Goal: Task Accomplishment & Management: Manage account settings

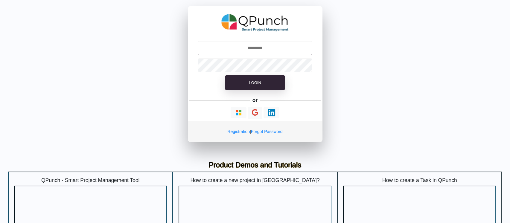
click at [244, 48] on input "text" at bounding box center [255, 48] width 115 height 14
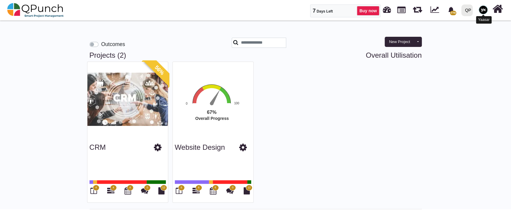
click at [483, 12] on img at bounding box center [483, 9] width 9 height 9
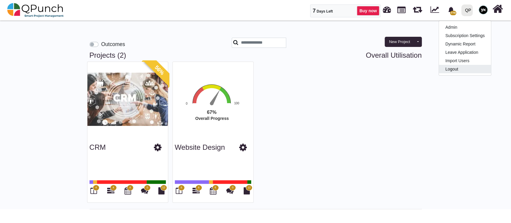
click at [470, 66] on link "Logout" at bounding box center [465, 69] width 52 height 8
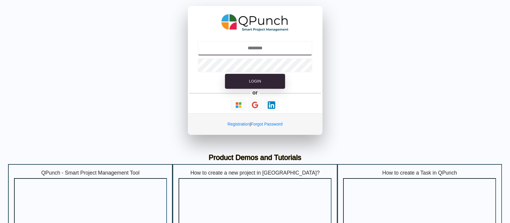
click at [261, 47] on input "text" at bounding box center [255, 48] width 115 height 14
type input "**********"
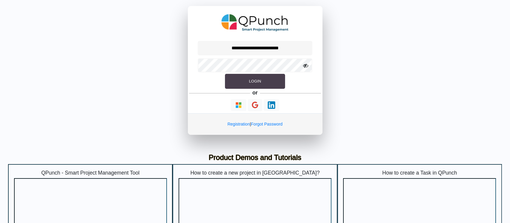
click at [262, 78] on button "Login" at bounding box center [255, 81] width 60 height 15
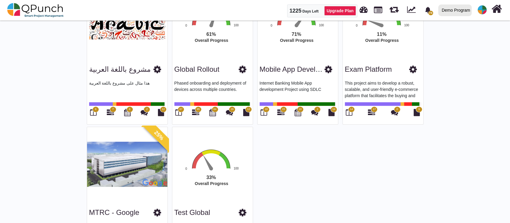
scroll to position [418, 0]
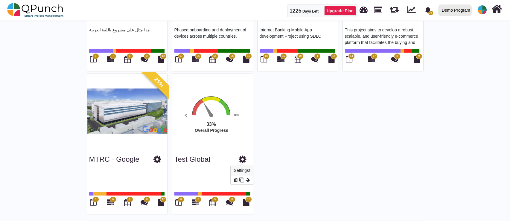
click at [243, 156] on icon at bounding box center [243, 159] width 8 height 9
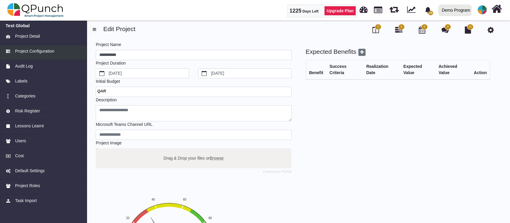
click at [48, 55] on link "Project Configuration" at bounding box center [43, 52] width 87 height 15
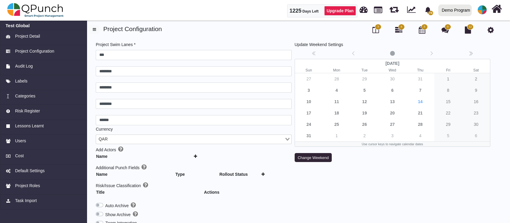
scroll to position [79, 0]
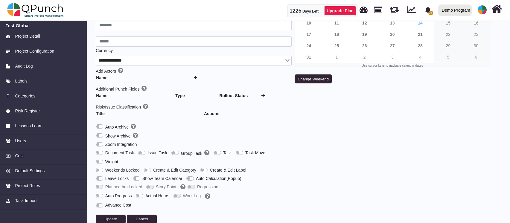
type input "***"
type input "********"
type input "******"
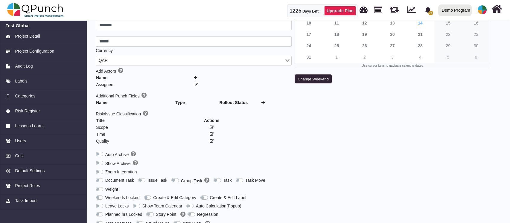
scroll to position [106, 0]
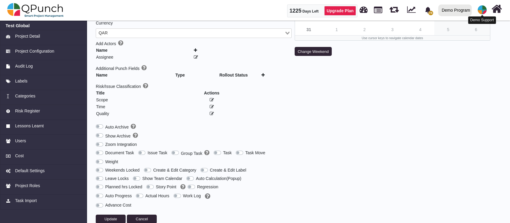
click at [485, 11] on img at bounding box center [482, 9] width 9 height 9
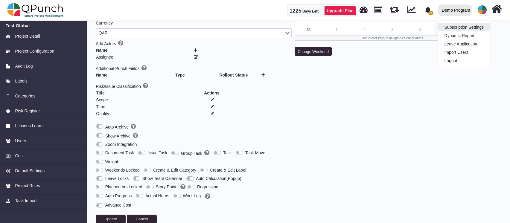
click at [474, 28] on link "Subscription Settings" at bounding box center [464, 27] width 52 height 8
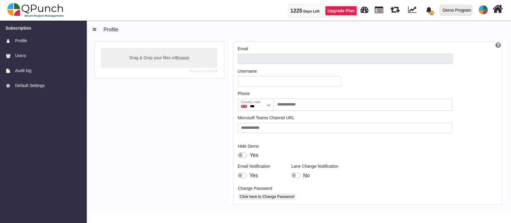
type input "**********"
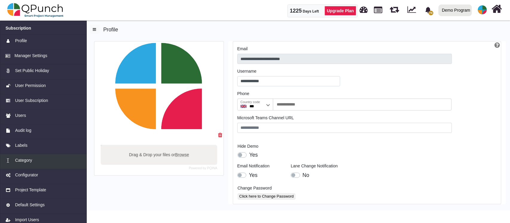
scroll to position [6, 0]
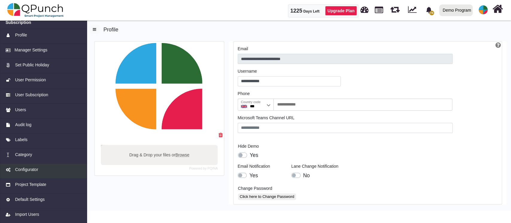
click at [28, 171] on span "Configurator" at bounding box center [26, 170] width 23 height 6
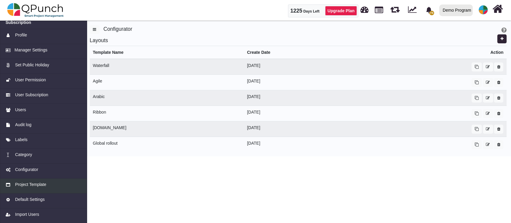
click at [27, 182] on span "Project Template" at bounding box center [30, 185] width 31 height 6
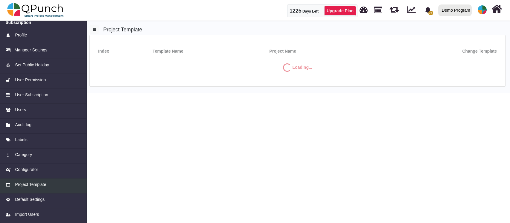
select select "**"
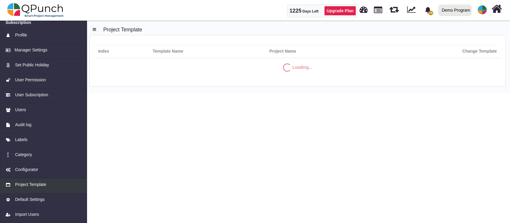
select select "**"
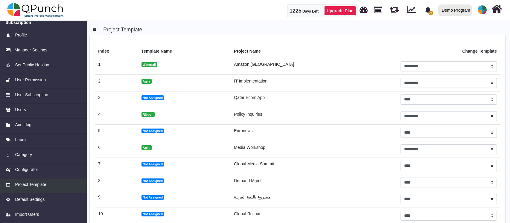
click at [31, 185] on span "Project Template" at bounding box center [30, 185] width 31 height 6
click at [32, 172] on span "Configurator" at bounding box center [26, 170] width 23 height 6
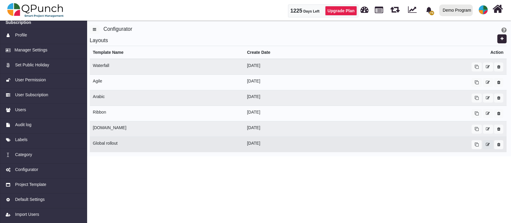
click at [486, 146] on icon "button" at bounding box center [488, 145] width 4 height 4
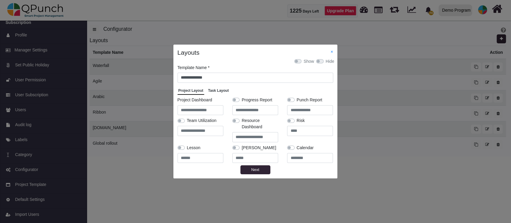
click at [222, 89] on span "Task Layout" at bounding box center [218, 91] width 21 height 4
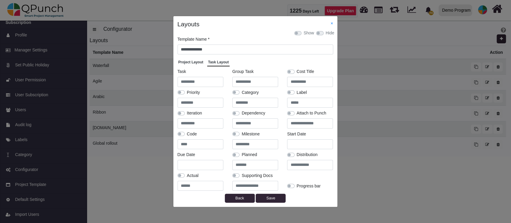
click at [187, 131] on label at bounding box center [187, 131] width 0 height 0
click at [333, 25] on link "×" at bounding box center [331, 23] width 2 height 5
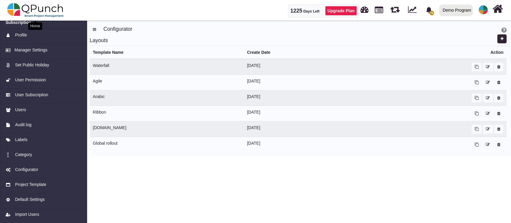
click at [55, 7] on img at bounding box center [35, 10] width 57 height 18
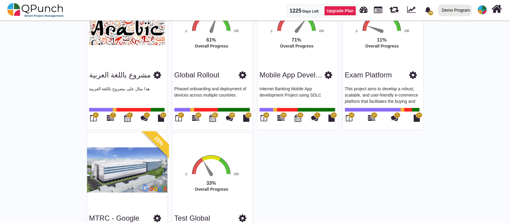
scroll to position [418, 0]
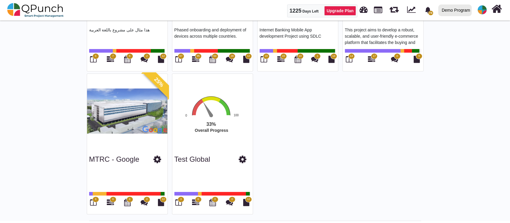
click at [181, 199] on span "3" at bounding box center [180, 200] width 1 height 4
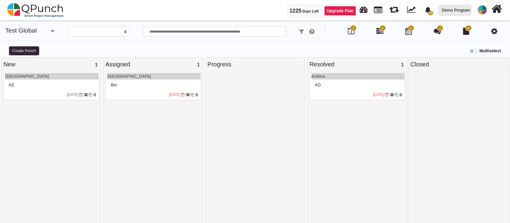
select select
click at [151, 92] on div at bounding box center [144, 97] width 50 height 10
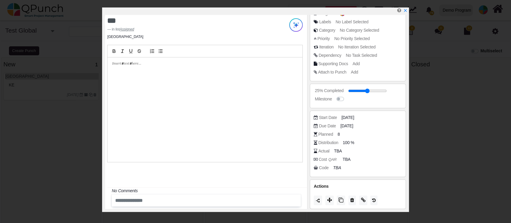
scroll to position [50, 0]
click at [336, 167] on icon "TBA" at bounding box center [338, 167] width 8 height 5
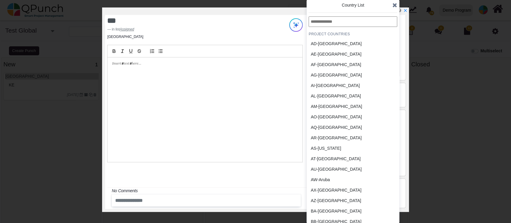
click at [393, 4] on icon at bounding box center [394, 5] width 5 height 6
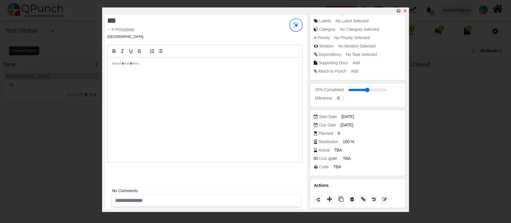
click at [403, 8] on link at bounding box center [405, 10] width 5 height 5
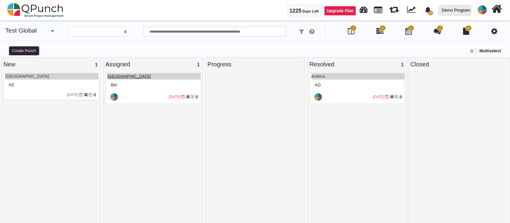
click at [123, 74] on link "[GEOGRAPHIC_DATA]" at bounding box center [129, 76] width 44 height 5
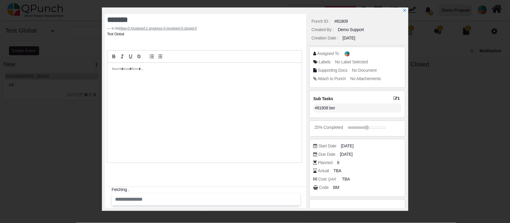
scroll to position [22, 0]
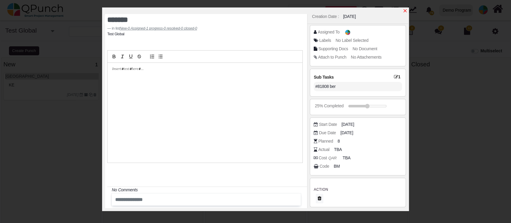
click at [404, 12] on icon "x" at bounding box center [404, 10] width 3 height 3
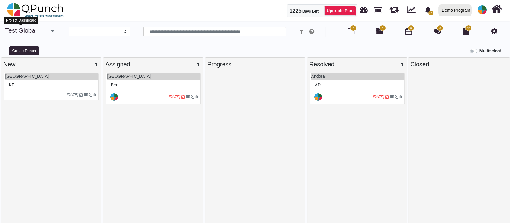
click at [34, 28] on link "Test Global" at bounding box center [20, 30] width 31 height 7
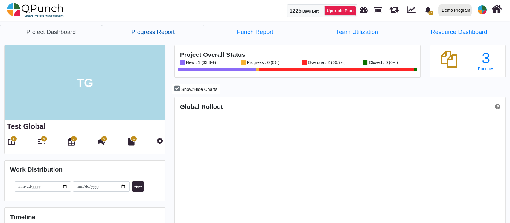
scroll to position [105, 110]
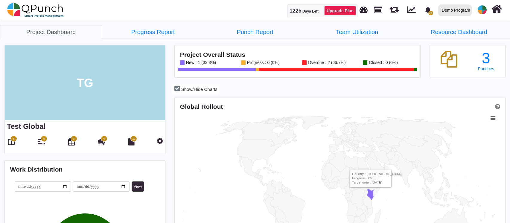
click at [146, 31] on link "Progress Report" at bounding box center [153, 32] width 102 height 14
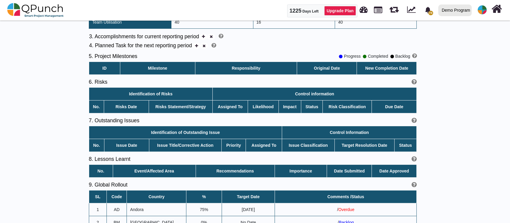
scroll to position [276, 0]
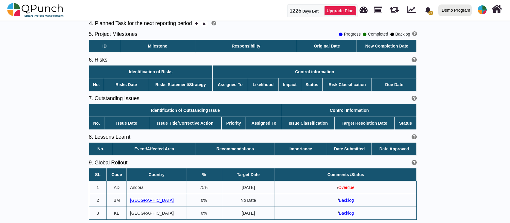
click at [139, 202] on span "[GEOGRAPHIC_DATA]" at bounding box center [152, 200] width 44 height 5
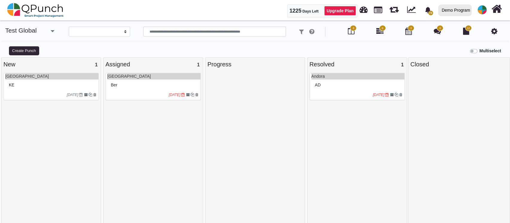
select select
click at [157, 88] on div "ber" at bounding box center [154, 85] width 89 height 9
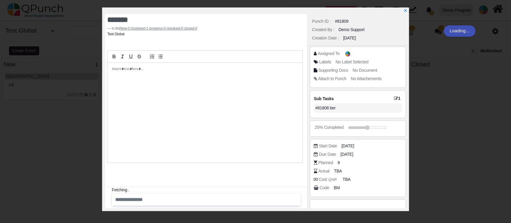
type textarea "***"
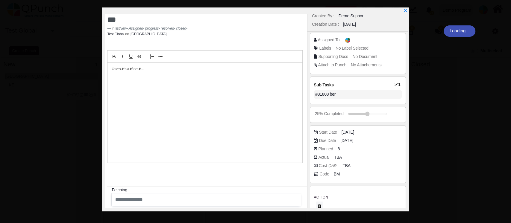
scroll to position [22, 0]
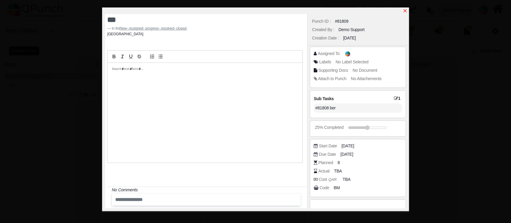
click at [404, 12] on icon "x" at bounding box center [404, 10] width 3 height 3
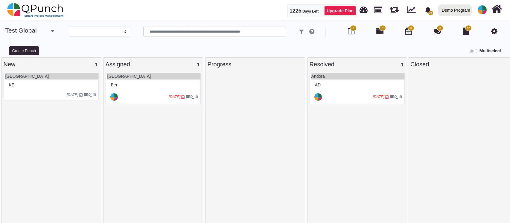
click at [116, 88] on div "ber" at bounding box center [154, 85] width 89 height 9
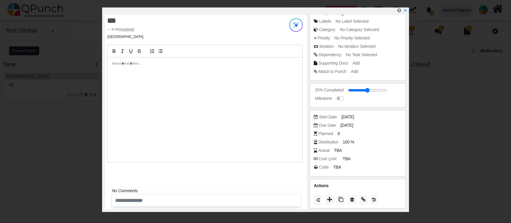
scroll to position [50, 0]
click at [334, 168] on icon "TBA" at bounding box center [338, 167] width 8 height 5
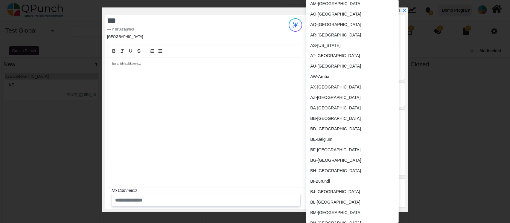
scroll to position [120, 0]
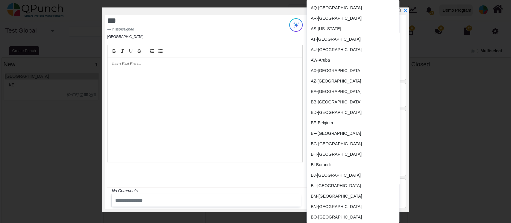
click at [328, 196] on div "BM-[GEOGRAPHIC_DATA]" at bounding box center [339, 196] width 56 height 6
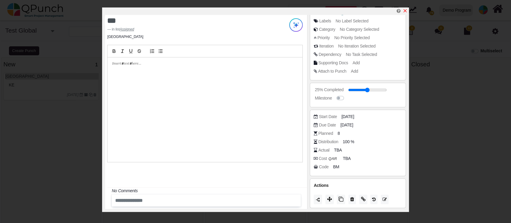
click at [403, 11] on icon "x" at bounding box center [405, 10] width 5 height 5
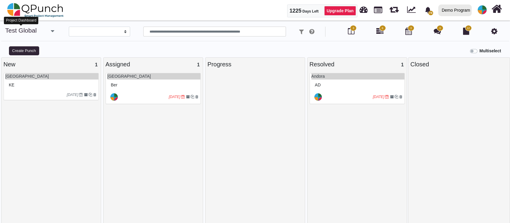
click at [21, 29] on link "Test Global" at bounding box center [20, 30] width 31 height 7
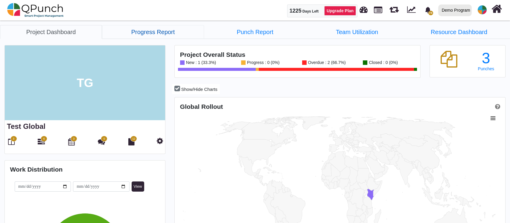
click at [151, 34] on link "Progress Report" at bounding box center [153, 32] width 102 height 14
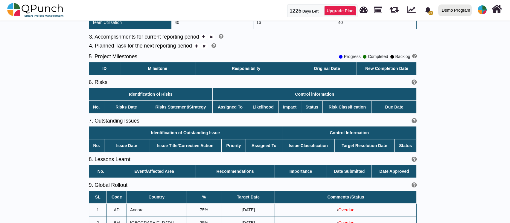
scroll to position [276, 0]
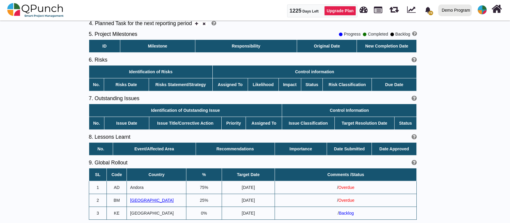
click at [139, 201] on span "[GEOGRAPHIC_DATA]" at bounding box center [152, 200] width 44 height 5
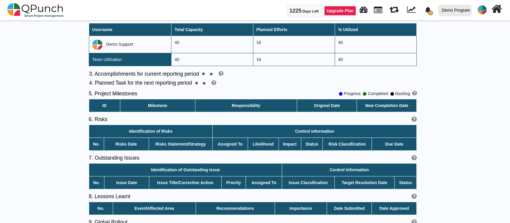
scroll to position [196, 0]
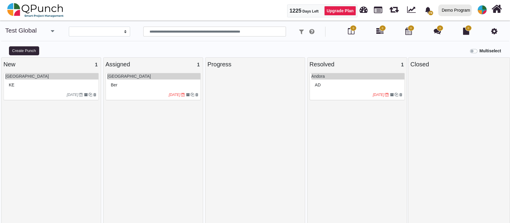
select select
click at [142, 98] on div at bounding box center [144, 97] width 50 height 10
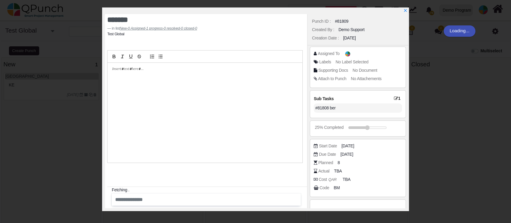
scroll to position [22, 0]
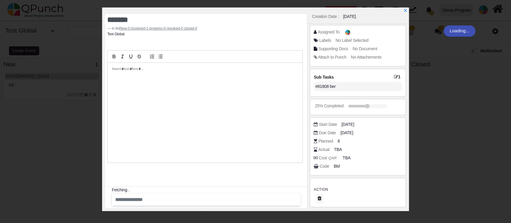
type textarea "***"
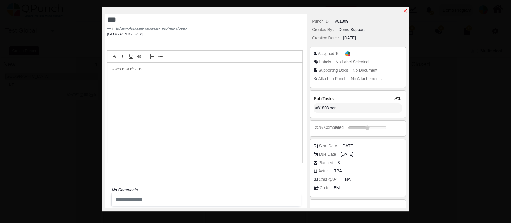
click at [405, 11] on icon "x" at bounding box center [404, 10] width 3 height 3
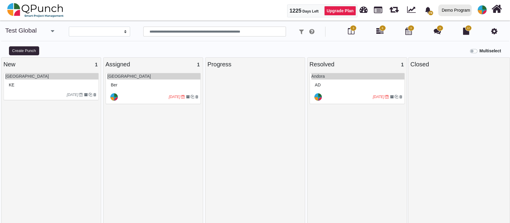
click at [112, 88] on div "ber" at bounding box center [154, 85] width 89 height 9
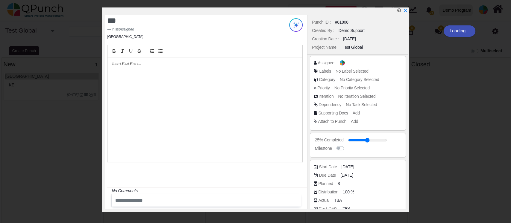
scroll to position [50, 0]
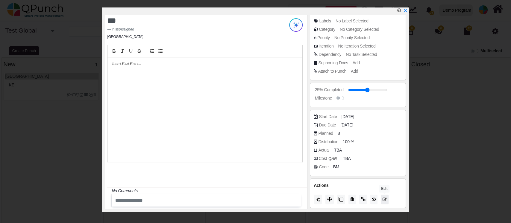
click at [385, 200] on icon at bounding box center [385, 200] width 4 height 4
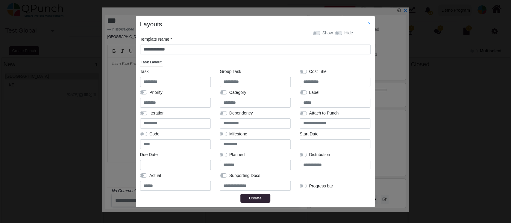
click at [149, 131] on label at bounding box center [149, 131] width 0 height 0
click at [254, 202] on button "Update" at bounding box center [255, 198] width 30 height 9
select select
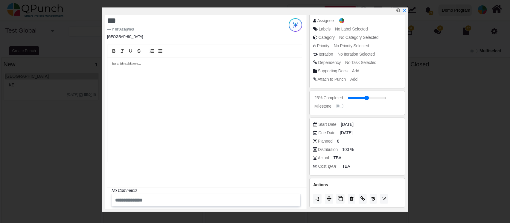
scroll to position [42, 0]
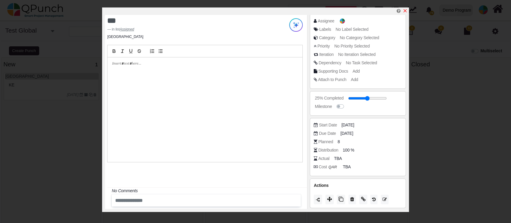
click at [405, 10] on icon "x" at bounding box center [404, 10] width 3 height 3
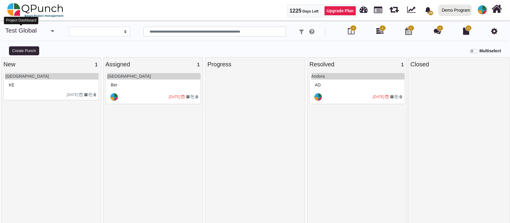
click at [28, 31] on link "Test Global" at bounding box center [20, 30] width 31 height 7
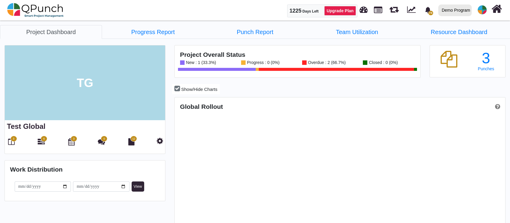
scroll to position [145, 329]
click at [168, 34] on link "Progress Report" at bounding box center [153, 32] width 102 height 14
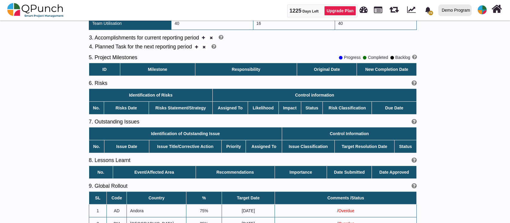
scroll to position [276, 0]
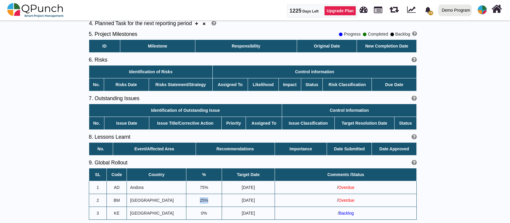
drag, startPoint x: 196, startPoint y: 198, endPoint x: 211, endPoint y: 198, distance: 14.7
click at [211, 198] on td "25%" at bounding box center [203, 200] width 35 height 13
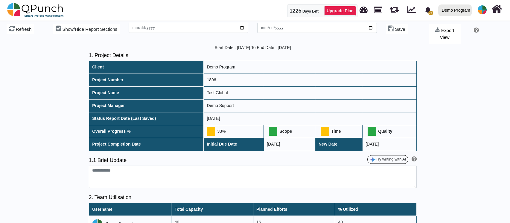
scroll to position [0, 0]
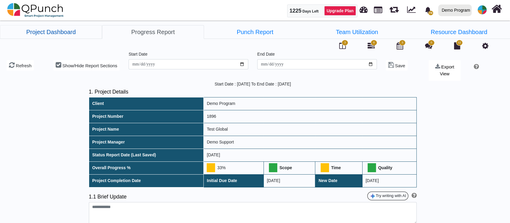
click at [66, 30] on link "Project Dashboard" at bounding box center [51, 32] width 102 height 14
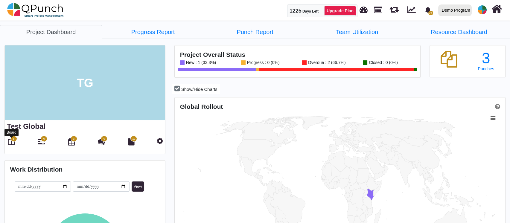
click at [12, 137] on div at bounding box center [11, 137] width 3 height 2
click at [11, 140] on span "3" at bounding box center [13, 139] width 7 height 6
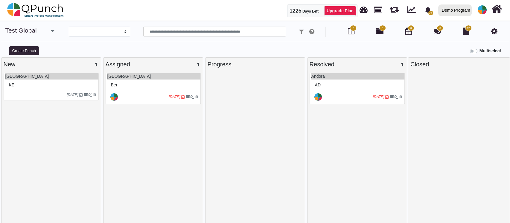
click at [30, 88] on div "KE" at bounding box center [51, 85] width 89 height 9
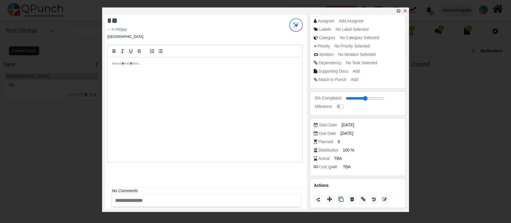
click at [406, 10] on icon "x" at bounding box center [405, 10] width 5 height 5
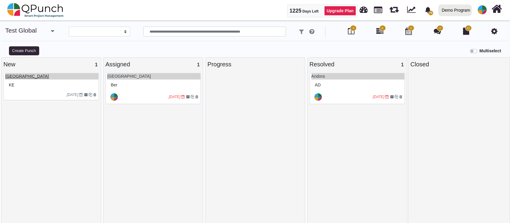
click at [9, 77] on link "[GEOGRAPHIC_DATA]" at bounding box center [27, 76] width 44 height 5
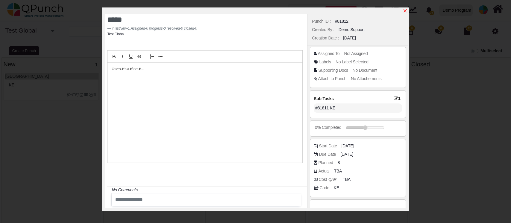
click at [406, 11] on icon "x" at bounding box center [405, 10] width 5 height 5
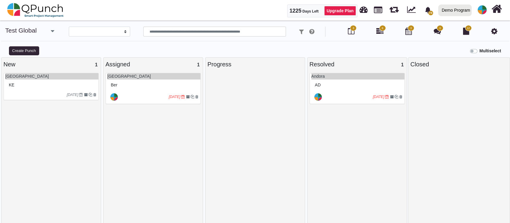
click at [39, 94] on div at bounding box center [37, 94] width 60 height 5
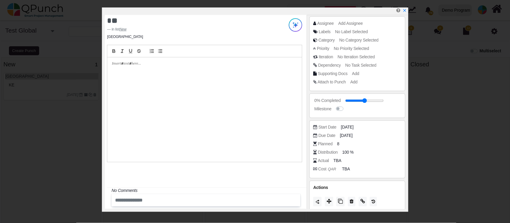
scroll to position [42, 0]
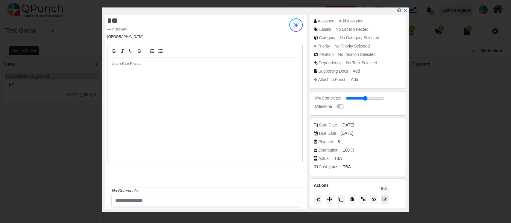
click at [384, 198] on icon at bounding box center [385, 200] width 4 height 4
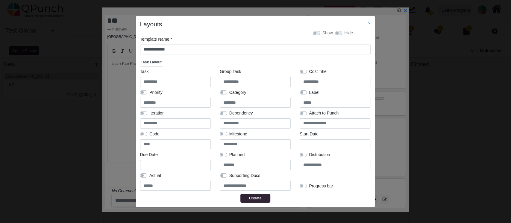
click at [149, 131] on label at bounding box center [149, 131] width 0 height 0
click at [257, 192] on div "Task Group Task Cost Title Priority Category Label Iteration Dependency Attach …" at bounding box center [255, 131] width 239 height 125
click at [257, 196] on button "Update" at bounding box center [255, 198] width 30 height 9
select select
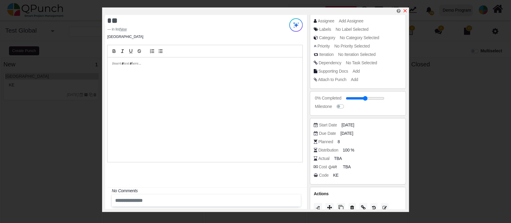
click at [405, 12] on icon "x" at bounding box center [405, 10] width 5 height 5
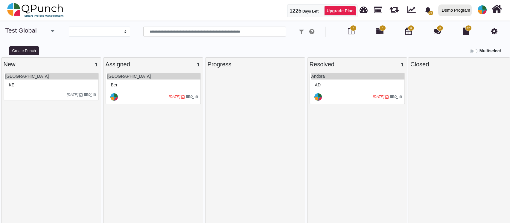
click at [380, 29] on span "6" at bounding box center [383, 28] width 7 height 6
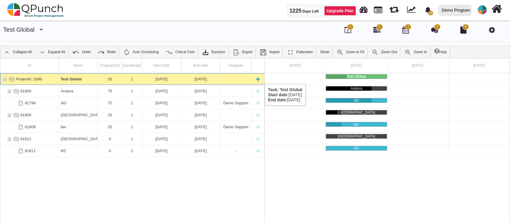
click at [256, 78] on div "New task" at bounding box center [258, 79] width 9 height 12
select select "**"
select select "*"
select select "****"
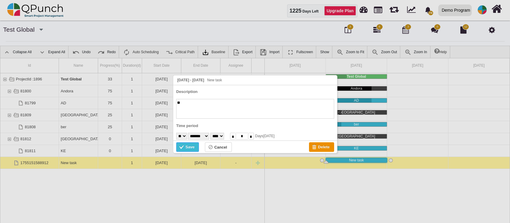
click at [184, 147] on div "Save" at bounding box center [182, 148] width 6 height 7
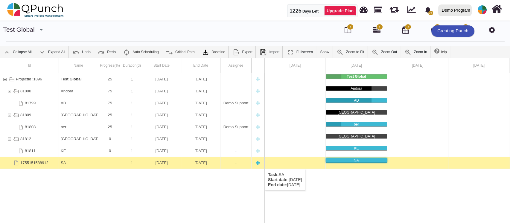
click at [257, 163] on div "New task" at bounding box center [258, 163] width 9 height 12
click at [258, 163] on div "New task" at bounding box center [258, 163] width 9 height 12
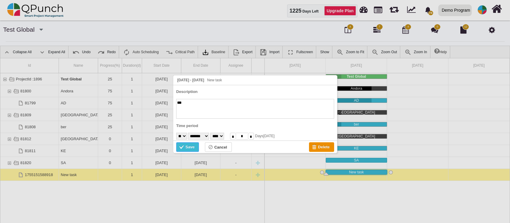
click at [189, 145] on div "Save" at bounding box center [190, 147] width 9 height 7
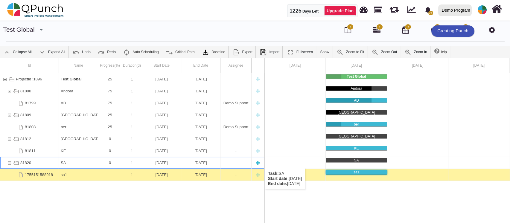
click at [258, 162] on div "New task" at bounding box center [258, 163] width 9 height 12
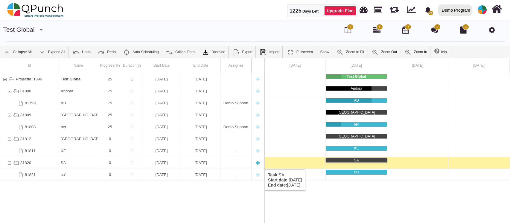
click at [258, 163] on div "New task" at bounding box center [258, 163] width 9 height 12
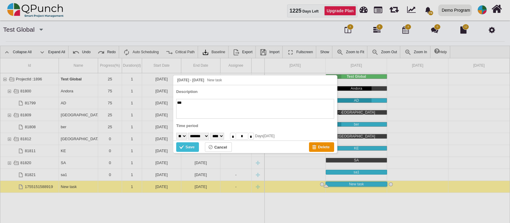
type textarea "***"
click at [183, 147] on div "Save" at bounding box center [182, 148] width 6 height 7
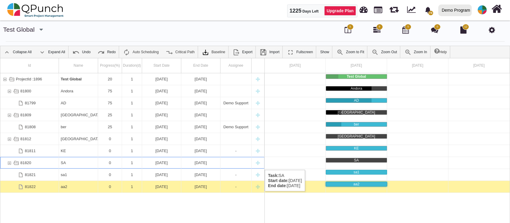
click at [112, 164] on div "0" at bounding box center [110, 163] width 20 height 12
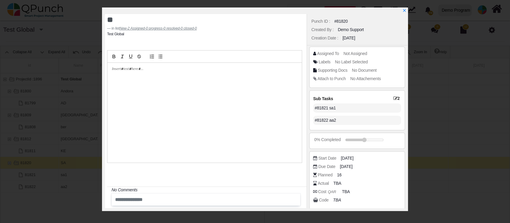
scroll to position [34, 0]
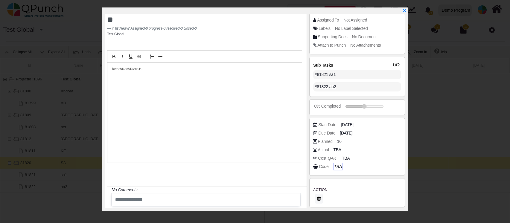
click at [334, 166] on icon "TBA" at bounding box center [338, 166] width 8 height 5
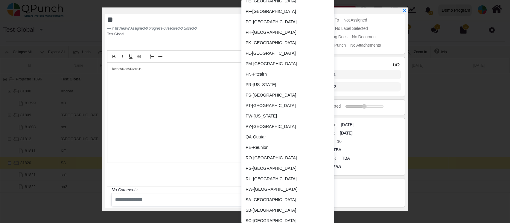
scroll to position [1916, 0]
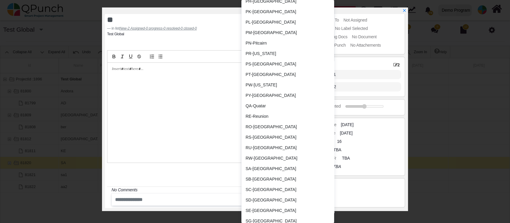
click at [258, 166] on div "SA-Saudi Arabia" at bounding box center [274, 169] width 56 height 6
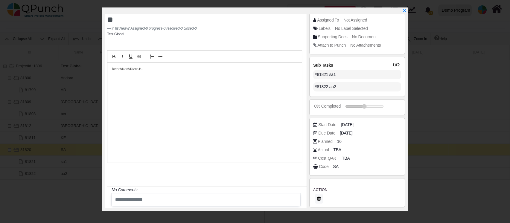
scroll to position [19, 0]
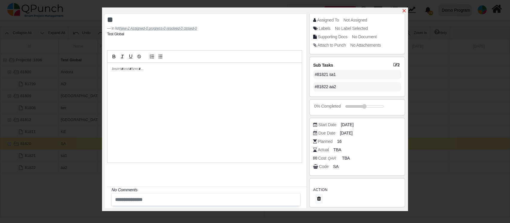
click at [405, 11] on icon "x" at bounding box center [404, 10] width 5 height 5
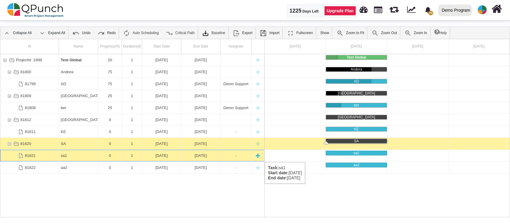
click at [69, 156] on div "sa1" at bounding box center [78, 156] width 35 height 12
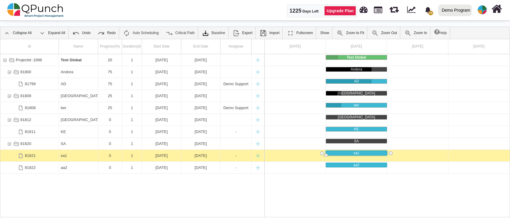
click at [69, 156] on div "sa1" at bounding box center [78, 156] width 35 height 12
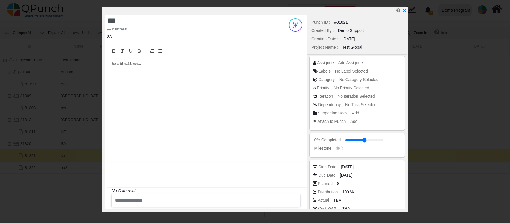
scroll to position [50, 0]
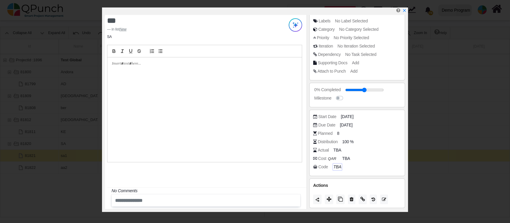
click at [339, 166] on icon "TBA" at bounding box center [338, 167] width 8 height 5
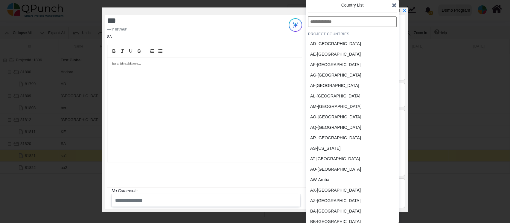
click at [395, 4] on icon at bounding box center [394, 5] width 5 height 6
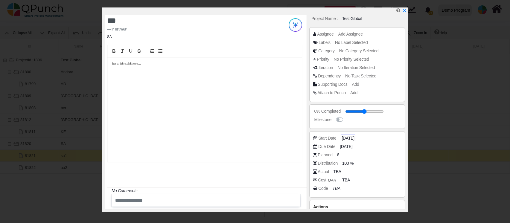
scroll to position [40, 0]
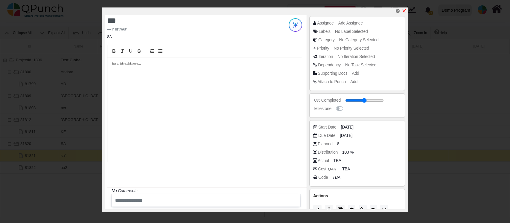
click at [403, 12] on icon "x" at bounding box center [404, 10] width 5 height 5
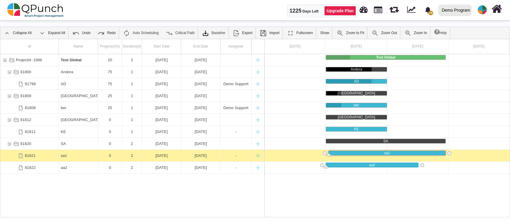
drag, startPoint x: 387, startPoint y: 166, endPoint x: 413, endPoint y: 164, distance: 25.8
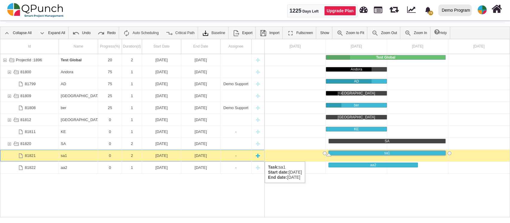
click at [107, 156] on div "0" at bounding box center [110, 156] width 20 height 12
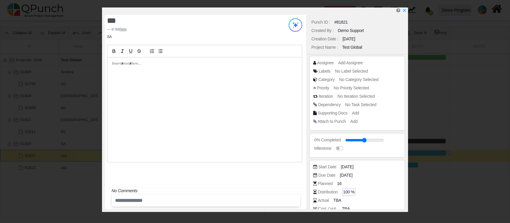
scroll to position [50, 0]
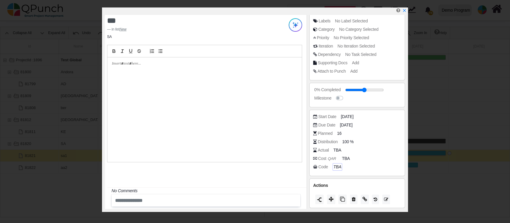
click at [336, 166] on icon "TBA" at bounding box center [338, 167] width 8 height 5
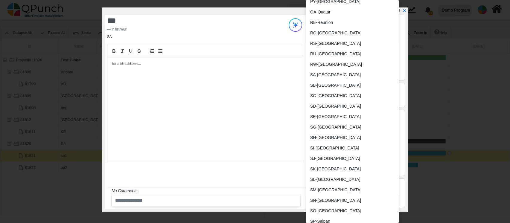
scroll to position [2035, 0]
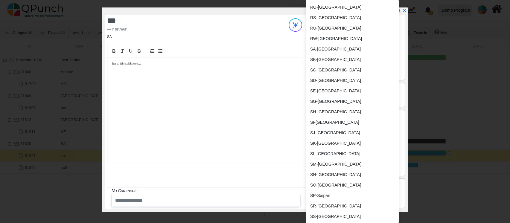
click at [315, 46] on div "SA-Saudi Arabia" at bounding box center [338, 49] width 56 height 6
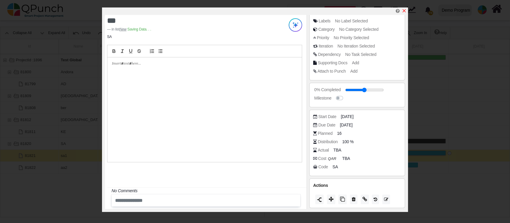
click at [404, 10] on icon "x" at bounding box center [404, 10] width 5 height 5
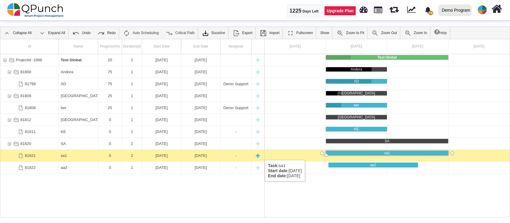
click at [78, 154] on div "sa1" at bounding box center [78, 156] width 35 height 12
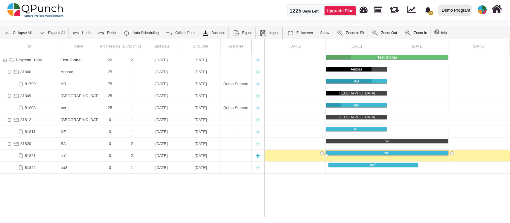
click at [78, 154] on div "sa1" at bounding box center [78, 156] width 35 height 12
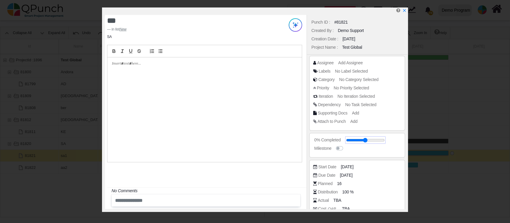
click at [367, 140] on input "range" at bounding box center [365, 140] width 39 height 2
click at [348, 63] on span "Add Assignee" at bounding box center [351, 62] width 25 height 5
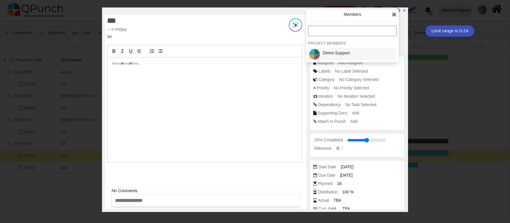
click at [344, 56] on div "Demo Support" at bounding box center [336, 53] width 27 height 6
click at [394, 15] on icon at bounding box center [394, 14] width 5 height 6
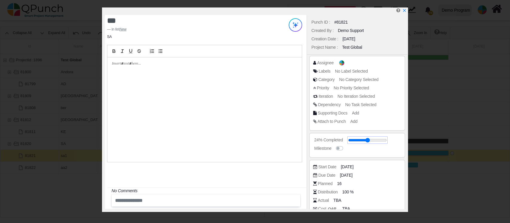
click at [376, 140] on input "range" at bounding box center [367, 140] width 39 height 2
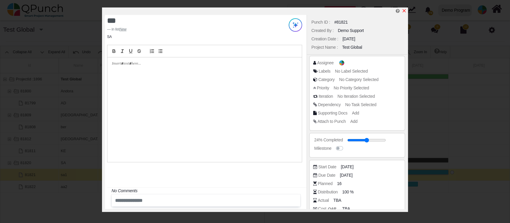
click at [405, 10] on icon "x" at bounding box center [404, 10] width 5 height 5
type input "**"
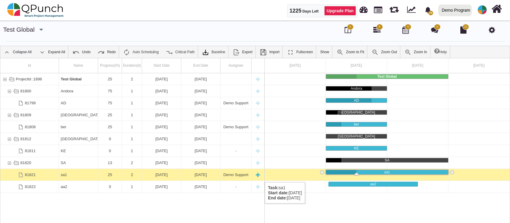
click at [108, 176] on div "25" at bounding box center [110, 175] width 20 height 12
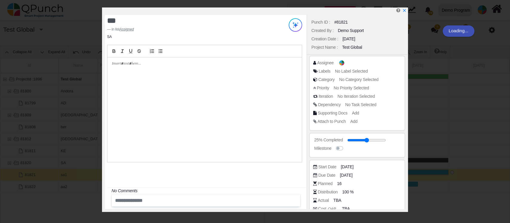
scroll to position [50, 0]
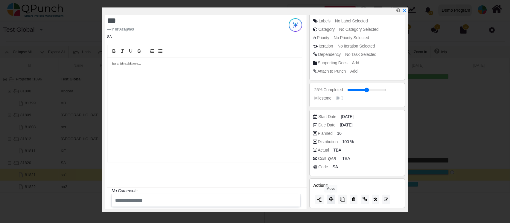
click at [332, 199] on icon at bounding box center [331, 199] width 5 height 5
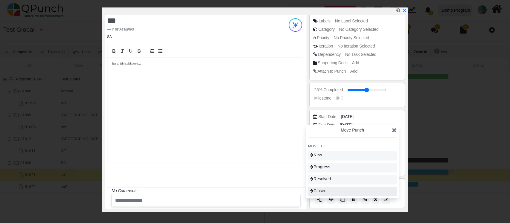
click at [333, 192] on div "Closed" at bounding box center [352, 192] width 89 height 10
type input "***"
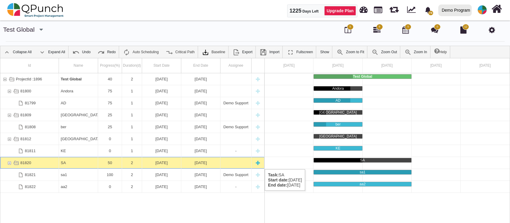
click at [114, 163] on div "50" at bounding box center [110, 163] width 20 height 12
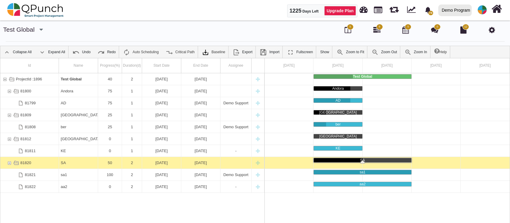
click at [114, 163] on div "50" at bounding box center [110, 163] width 20 height 12
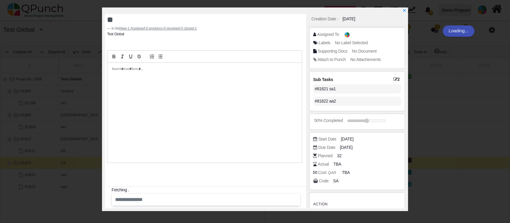
scroll to position [34, 0]
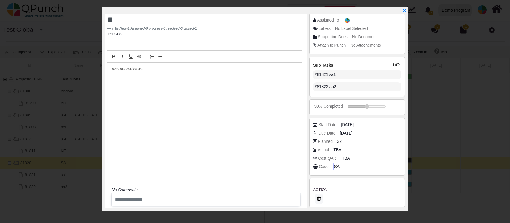
click at [334, 165] on span "SA" at bounding box center [336, 167] width 5 height 6
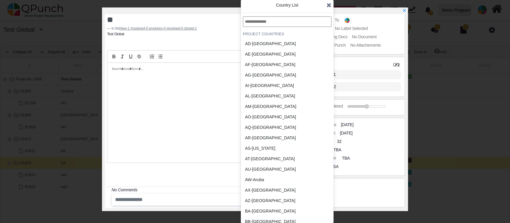
click at [330, 7] on icon at bounding box center [329, 5] width 5 height 6
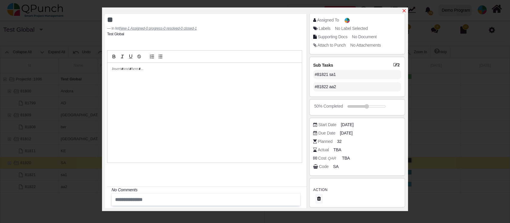
click at [405, 11] on icon "x" at bounding box center [404, 10] width 5 height 5
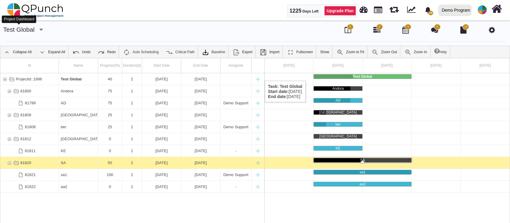
click at [22, 32] on link "Test Global" at bounding box center [18, 29] width 31 height 7
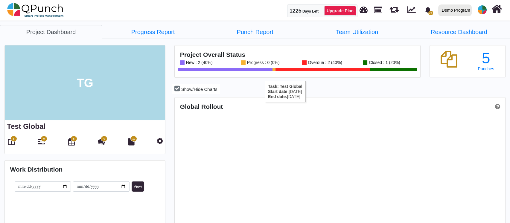
scroll to position [105, 110]
click at [157, 33] on link "Progress Report" at bounding box center [153, 32] width 102 height 14
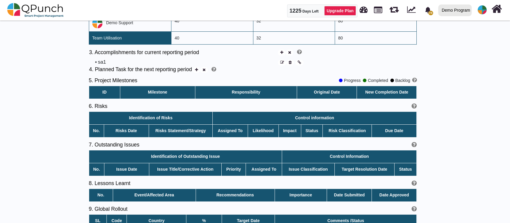
scroll to position [199, 0]
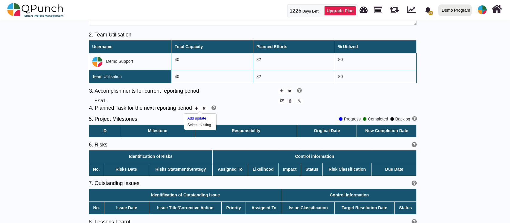
click at [194, 119] on div "Add update" at bounding box center [198, 118] width 21 height 5
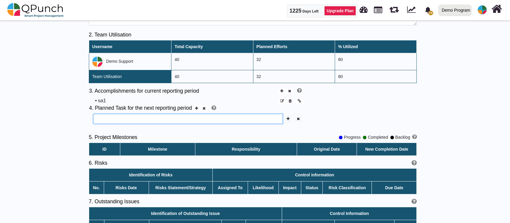
click at [133, 118] on input "text" at bounding box center [187, 119] width 189 height 10
type input "*****"
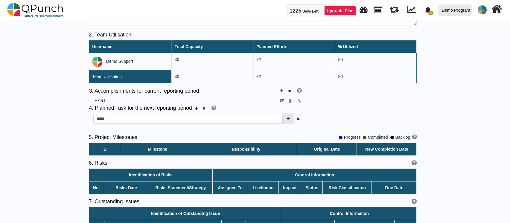
click at [287, 118] on icon "button" at bounding box center [288, 119] width 3 height 4
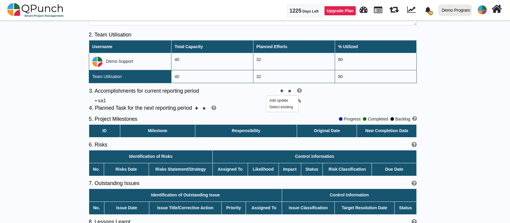
click at [282, 90] on icon at bounding box center [281, 91] width 3 height 4
click at [275, 102] on div "Add update" at bounding box center [280, 100] width 21 height 5
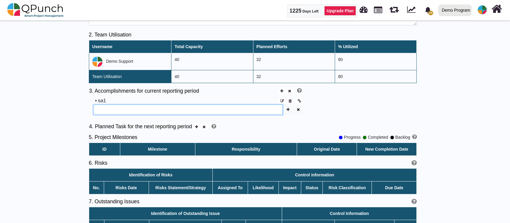
click at [163, 114] on input "text" at bounding box center [187, 110] width 189 height 10
type input "*****"
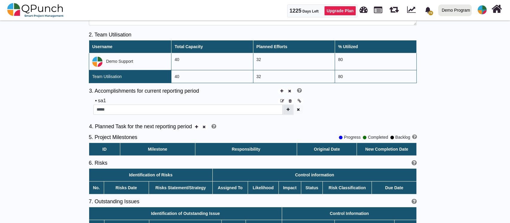
click at [288, 108] on icon "button" at bounding box center [288, 110] width 3 height 4
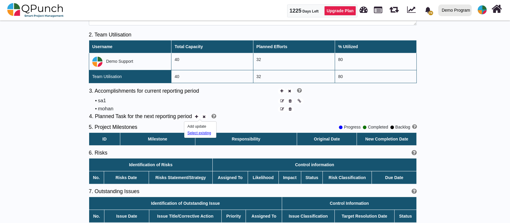
click at [196, 133] on div "Select existing" at bounding box center [201, 133] width 26 height 5
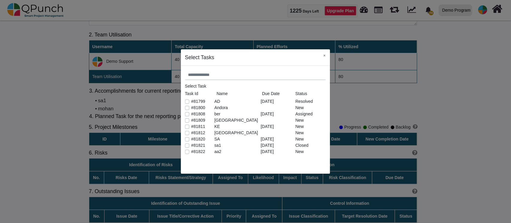
click at [184, 99] on div "Select Task Task Id Name Due Date Status #81799 AD [DATE] Resolved #81800 Andor…" at bounding box center [255, 120] width 149 height 108
click at [191, 102] on label "#81799" at bounding box center [198, 101] width 14 height 6
click at [325, 54] on button "×" at bounding box center [324, 55] width 11 height 12
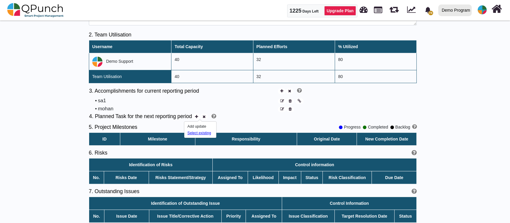
click at [198, 131] on div "Select existing" at bounding box center [201, 133] width 26 height 5
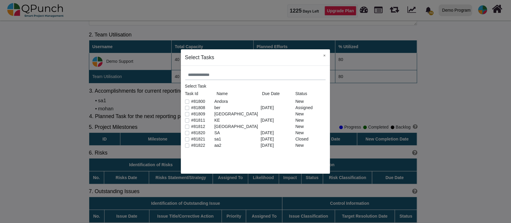
click at [191, 107] on label "#81808" at bounding box center [198, 108] width 14 height 6
click at [191, 102] on label "#81800" at bounding box center [198, 101] width 14 height 6
click at [323, 57] on button "×" at bounding box center [324, 55] width 11 height 12
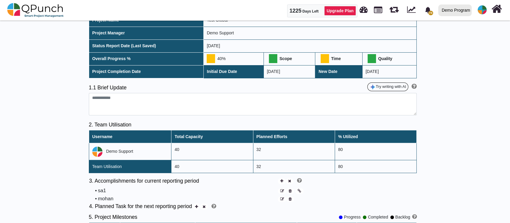
scroll to position [0, 0]
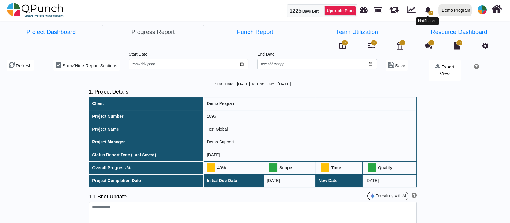
click at [458, 8] on div "Demo Program" at bounding box center [456, 10] width 28 height 10
click at [465, 37] on link "Sukraa Software Solution P Ltd" at bounding box center [471, 35] width 71 height 8
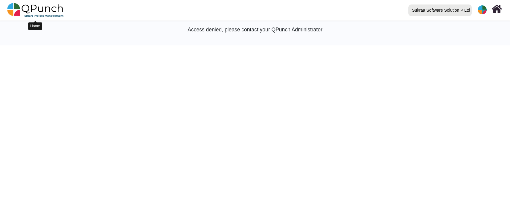
click at [48, 12] on img at bounding box center [35, 10] width 57 height 18
click at [479, 11] on img at bounding box center [482, 9] width 9 height 9
click at [276, 92] on body "Sukraa Software Solution P Ltd Demo Program Sukraa Software Solution P Ltd 0 Te…" at bounding box center [255, 130] width 510 height 223
click at [483, 13] on img at bounding box center [482, 9] width 9 height 9
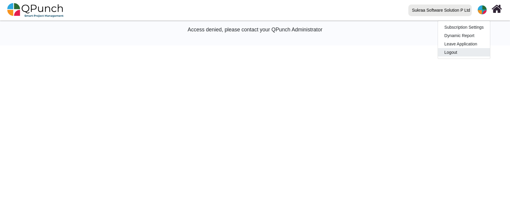
click at [472, 53] on link "Logout" at bounding box center [464, 52] width 52 height 8
